Goal: Check status: Check status

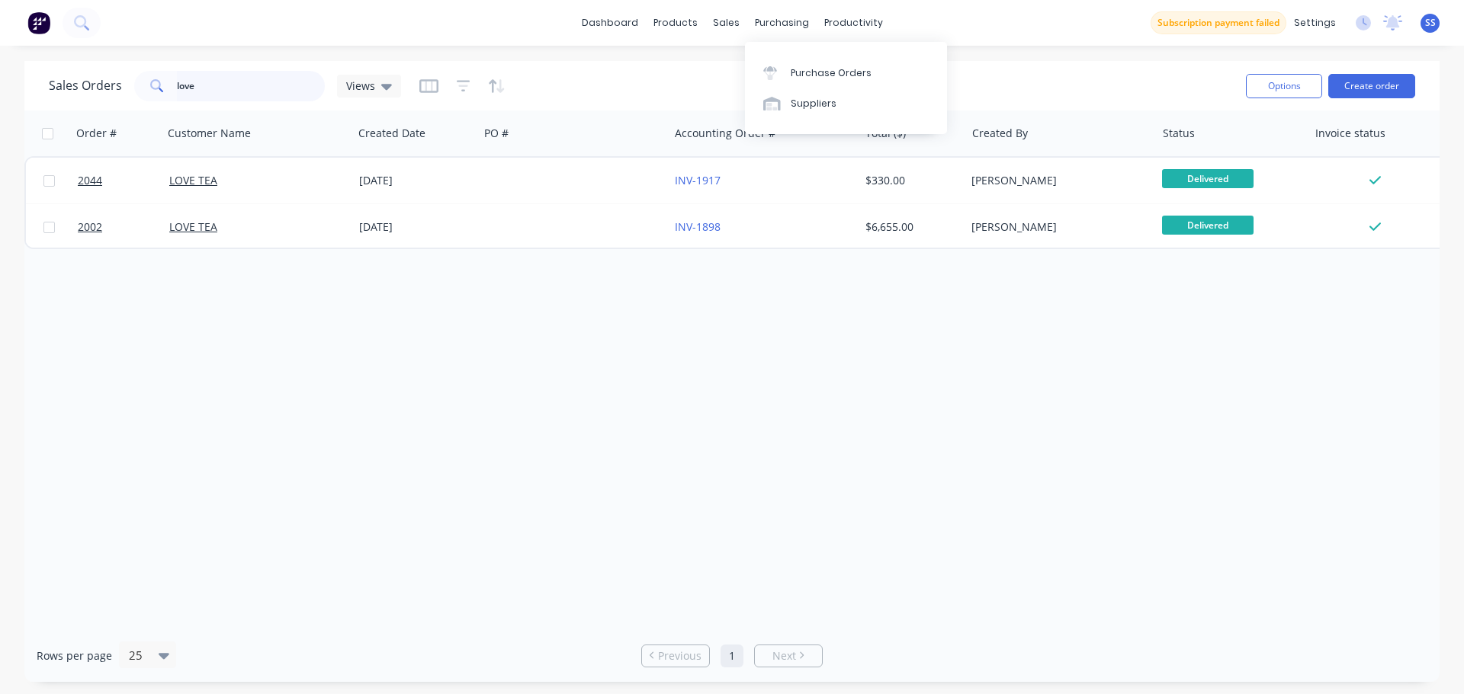
click at [218, 92] on input "love" at bounding box center [251, 86] width 149 height 30
type input "rising"
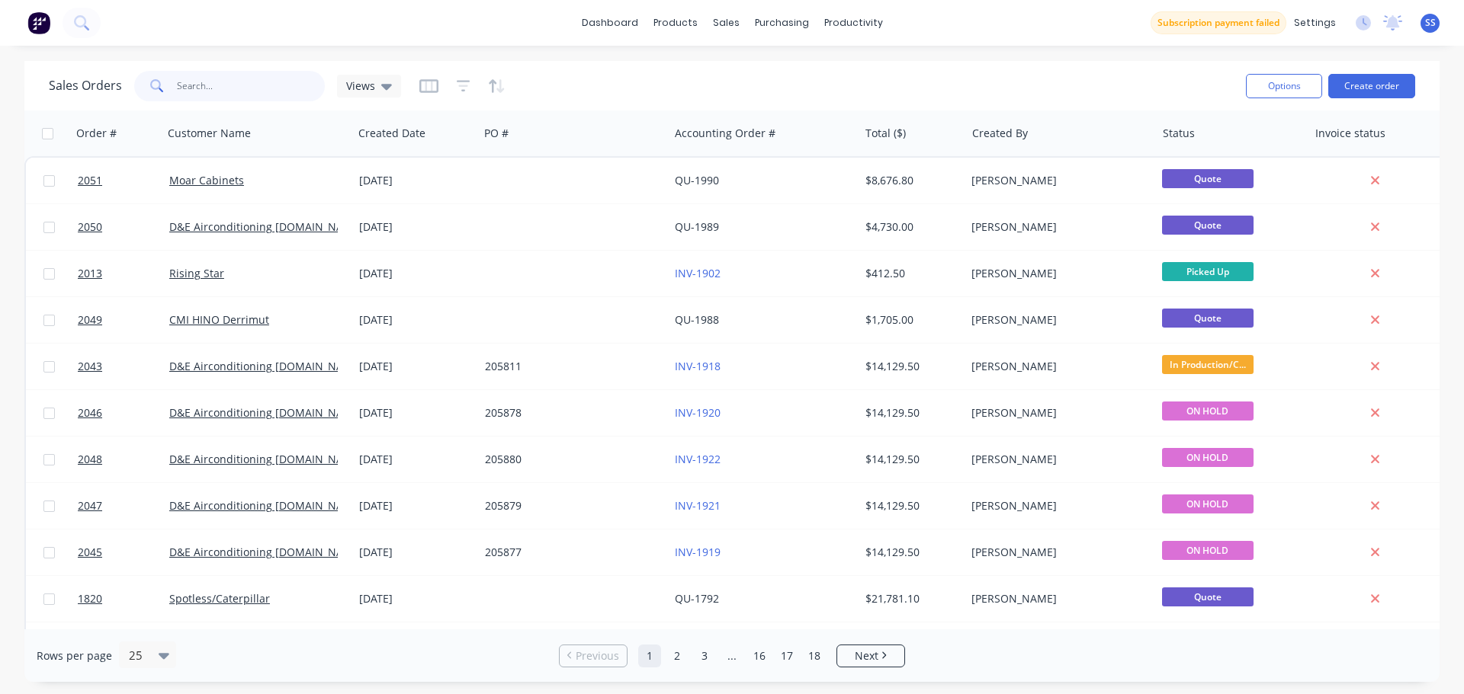
click at [252, 95] on input "text" at bounding box center [251, 86] width 149 height 30
type input "rising"
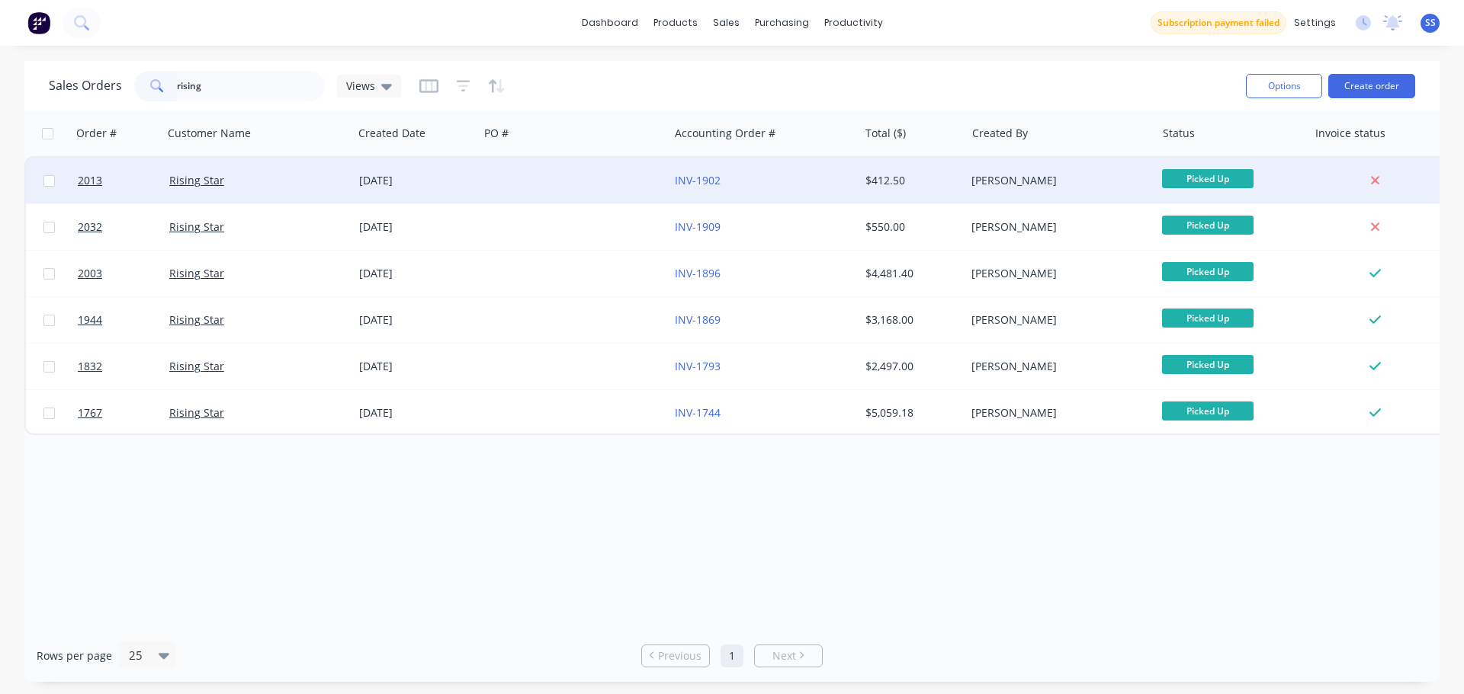
click at [431, 184] on div "[DATE]" at bounding box center [416, 180] width 114 height 15
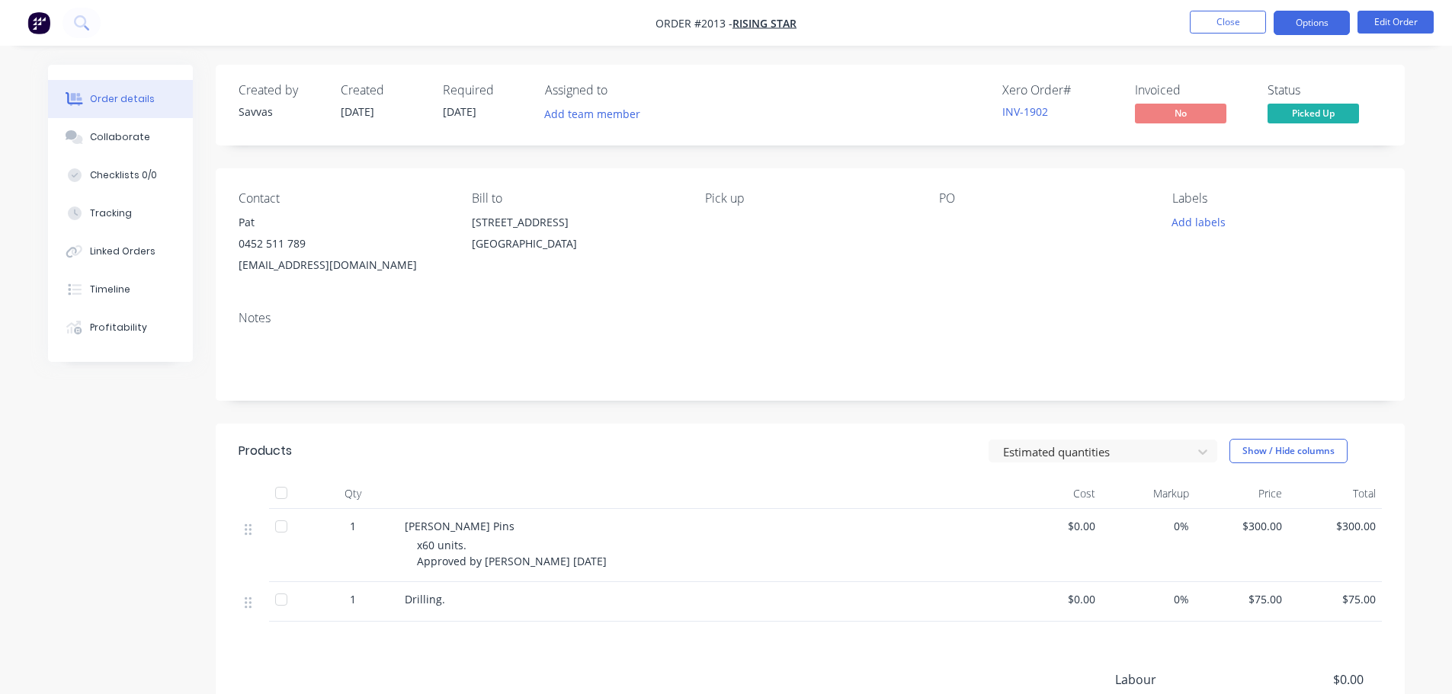
click at [1300, 28] on button "Options" at bounding box center [1312, 23] width 76 height 24
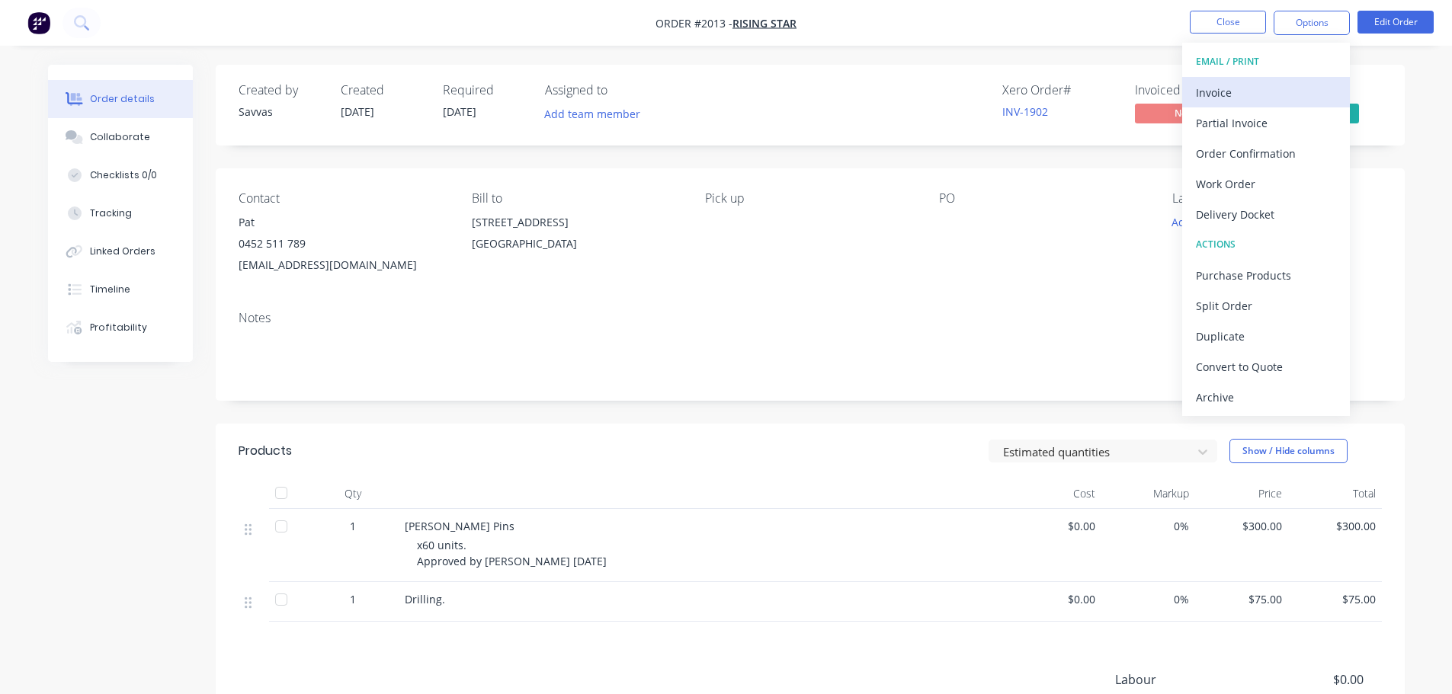
click at [1277, 86] on div "Invoice" at bounding box center [1266, 93] width 140 height 22
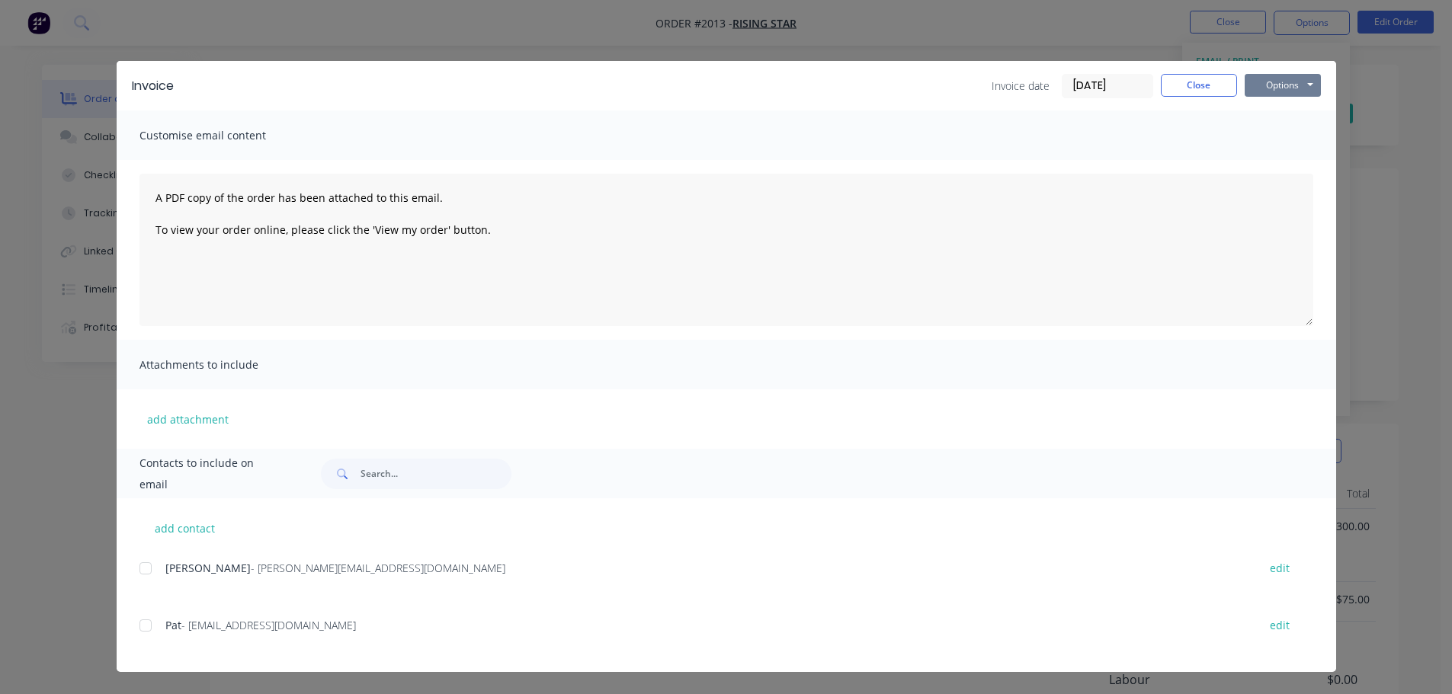
click at [1278, 82] on button "Options" at bounding box center [1283, 85] width 76 height 23
click at [1289, 129] on button "Print" at bounding box center [1294, 137] width 98 height 25
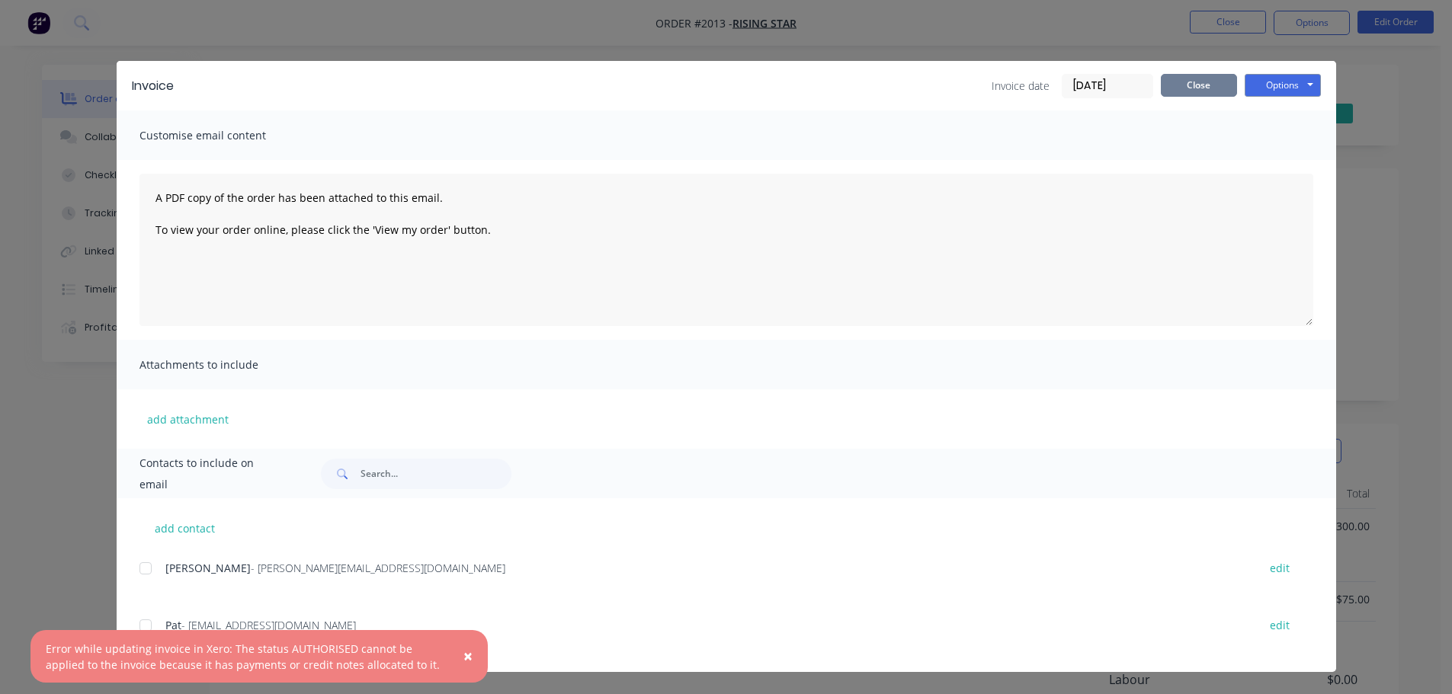
click at [1212, 85] on button "Close" at bounding box center [1199, 85] width 76 height 23
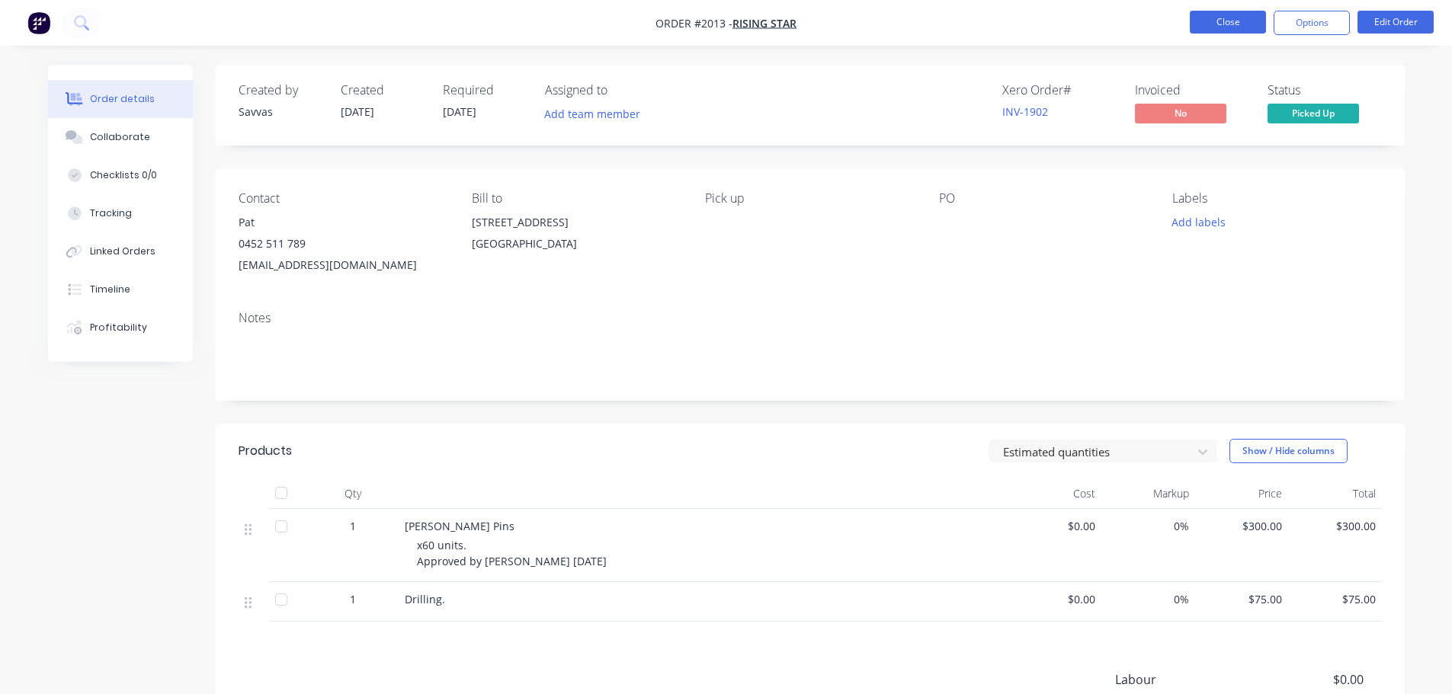
click at [1212, 21] on button "Close" at bounding box center [1228, 22] width 76 height 23
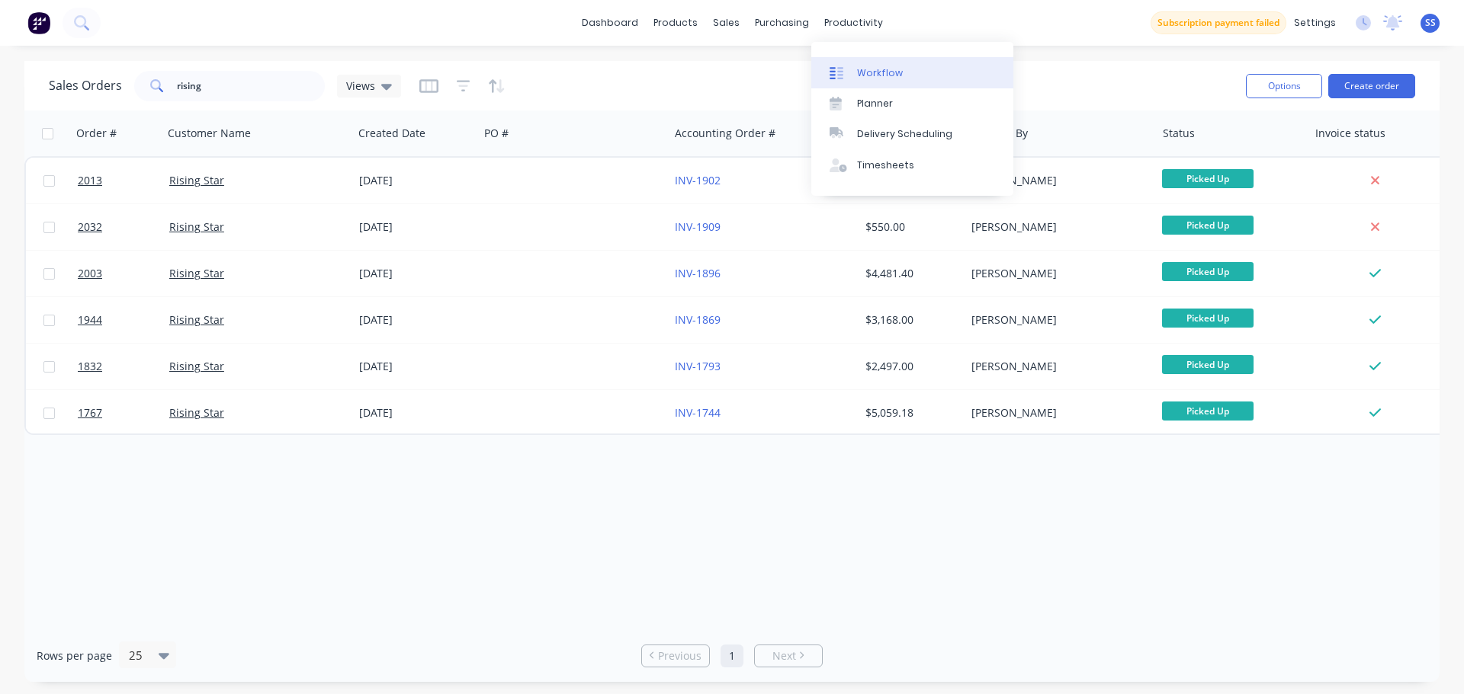
click at [870, 60] on link "Workflow" at bounding box center [912, 72] width 202 height 30
